Goal: Information Seeking & Learning: Learn about a topic

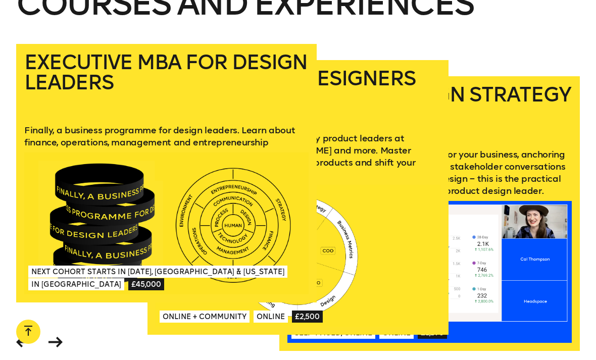
scroll to position [1269, 0]
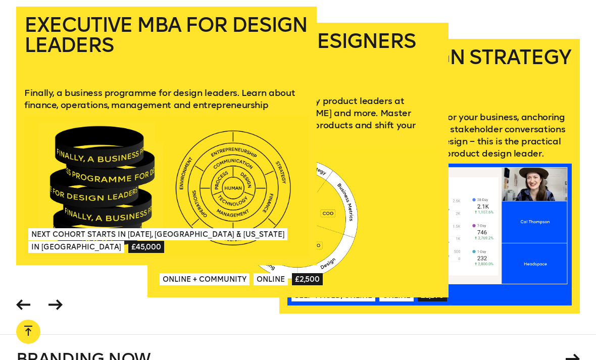
click at [397, 130] on p "A practical business course taught by product leaders at [GEOGRAPHIC_DATA], [PE…" at bounding box center [297, 119] width 284 height 48
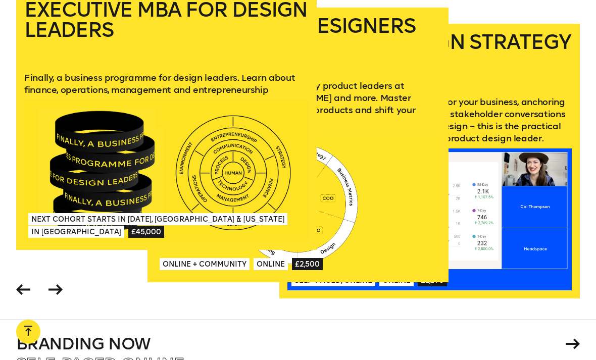
scroll to position [1284, 0]
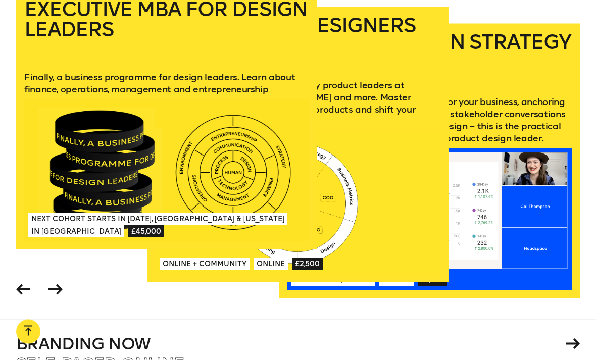
click at [62, 292] on span at bounding box center [55, 291] width 19 height 24
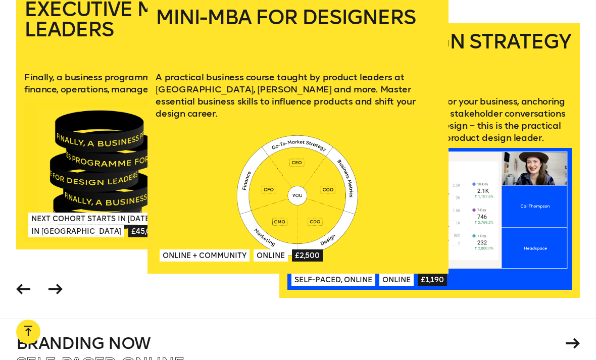
click at [11, 295] on div "Executive MBA for Design Leaders Finally, a business programme for design leade…" at bounding box center [298, 155] width 596 height 328
click at [26, 275] on div "Executive MBA for Design Leaders Finally, a business programme for design leade…" at bounding box center [166, 136] width 300 height 291
click at [24, 286] on icon at bounding box center [23, 289] width 14 height 11
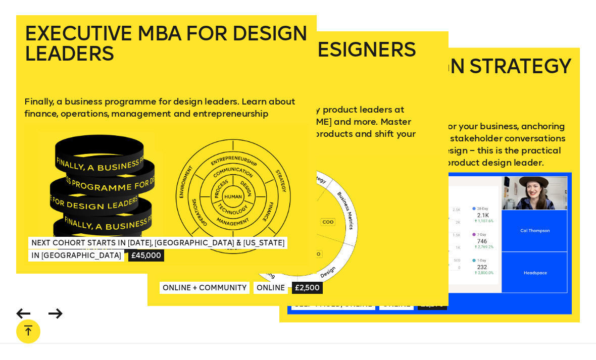
scroll to position [1261, 0]
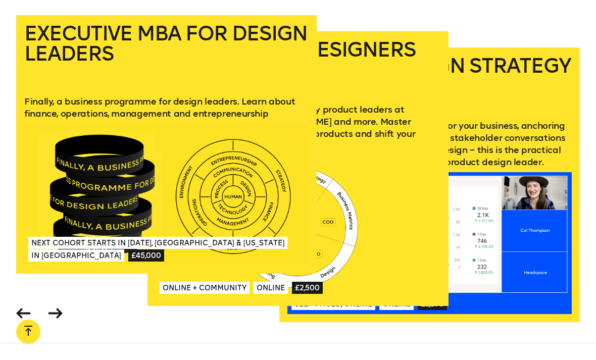
click at [56, 309] on icon at bounding box center [55, 313] width 14 height 11
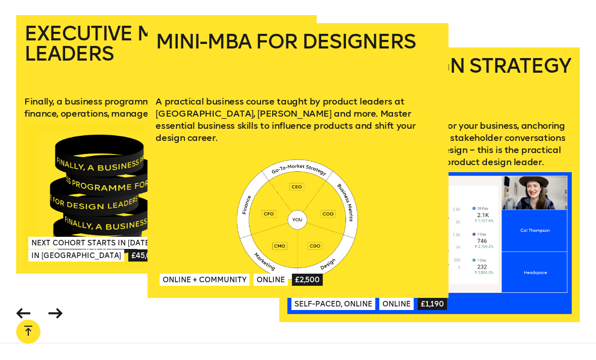
click at [57, 310] on icon at bounding box center [55, 313] width 14 height 11
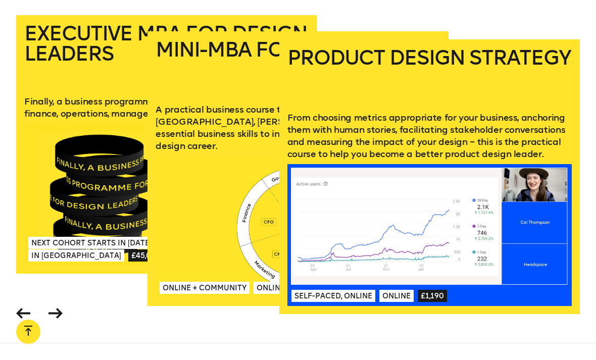
click at [58, 313] on icon at bounding box center [55, 313] width 14 height 11
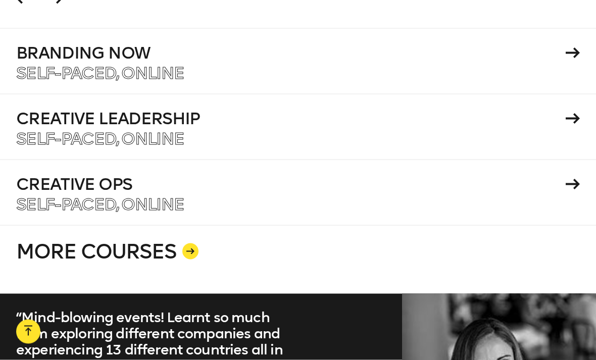
scroll to position [1576, 0]
click at [191, 251] on div at bounding box center [190, 251] width 16 height 16
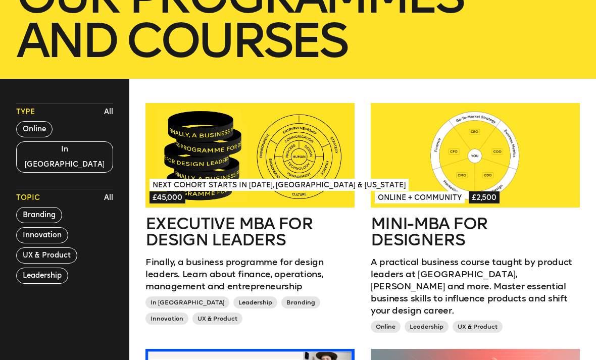
scroll to position [202, 0]
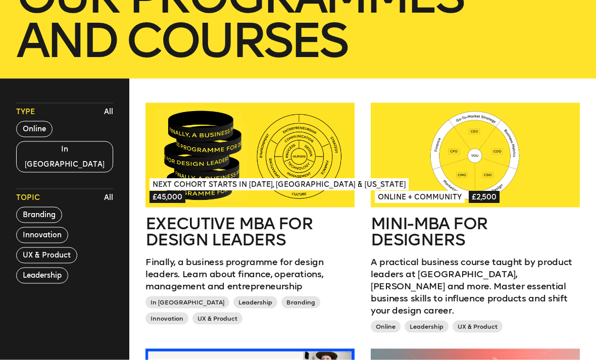
click at [57, 144] on button "In [GEOGRAPHIC_DATA]" at bounding box center [64, 156] width 97 height 31
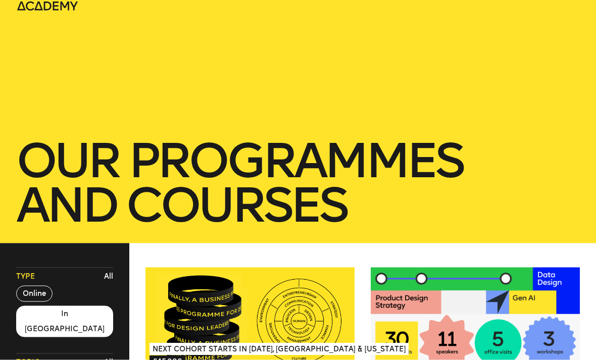
scroll to position [0, 0]
